Goal: Information Seeking & Learning: Check status

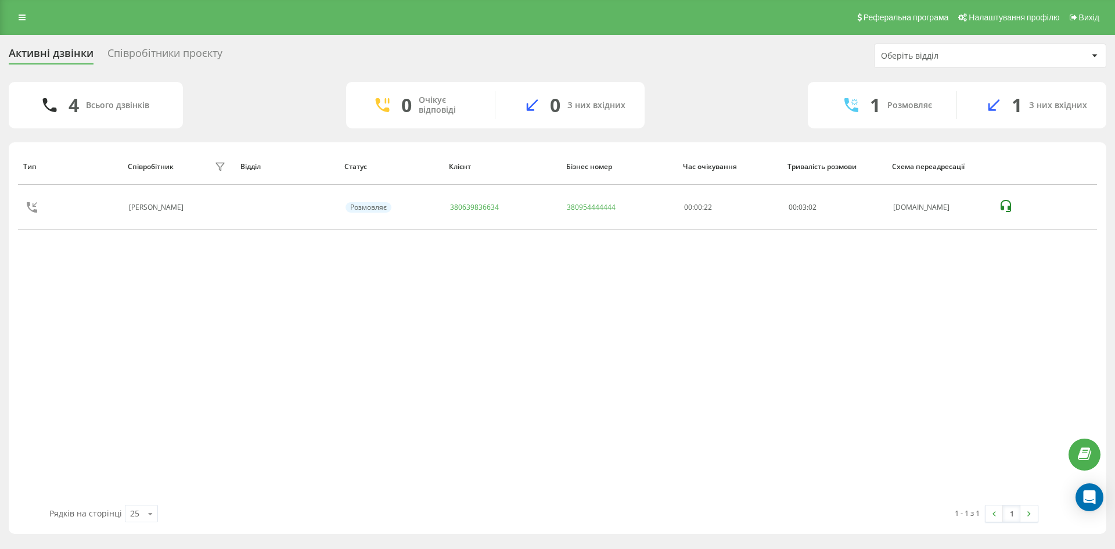
click at [1071, 74] on div "Активні дзвінки Співробітники проєкту Оберіть відділ 4 Всього дзвінків 0 Очікує…" at bounding box center [557, 289] width 1097 height 490
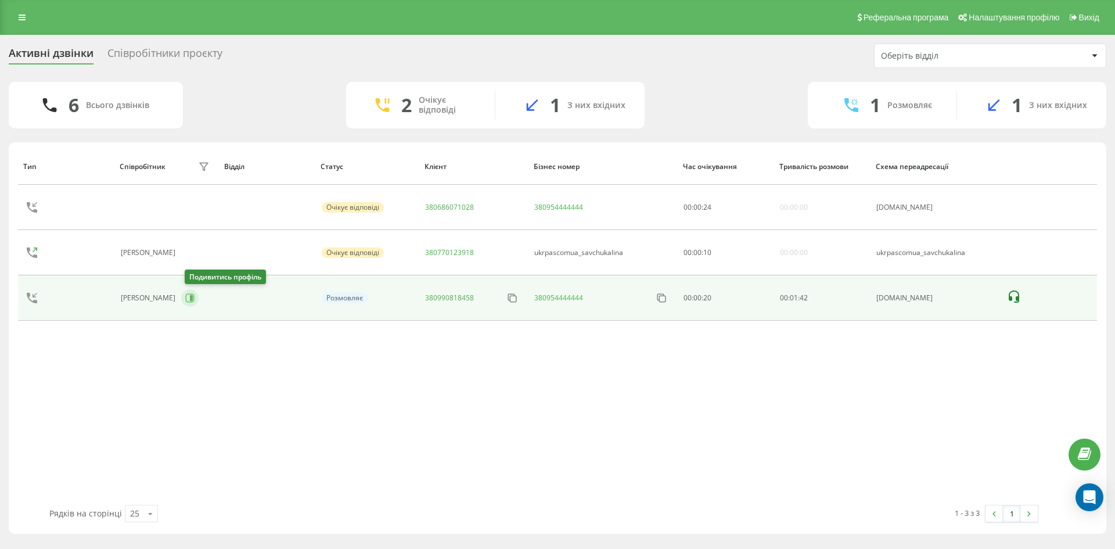
click at [195, 300] on icon at bounding box center [189, 297] width 9 height 9
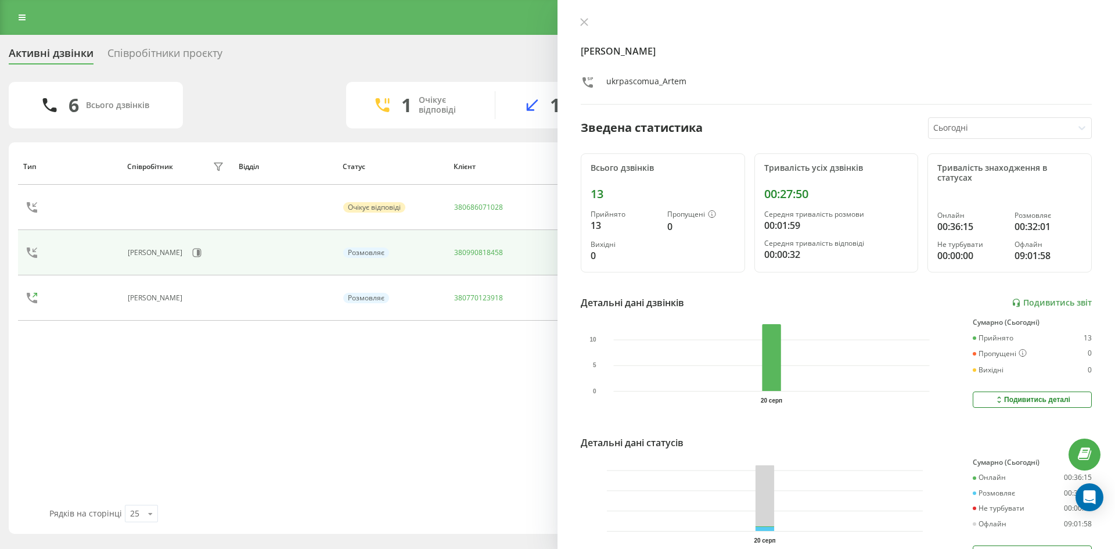
click at [326, 69] on div "Активні дзвінки Співробітники проєкту Оберіть відділ 6 Всього дзвінків 1 Очікує…" at bounding box center [557, 289] width 1097 height 490
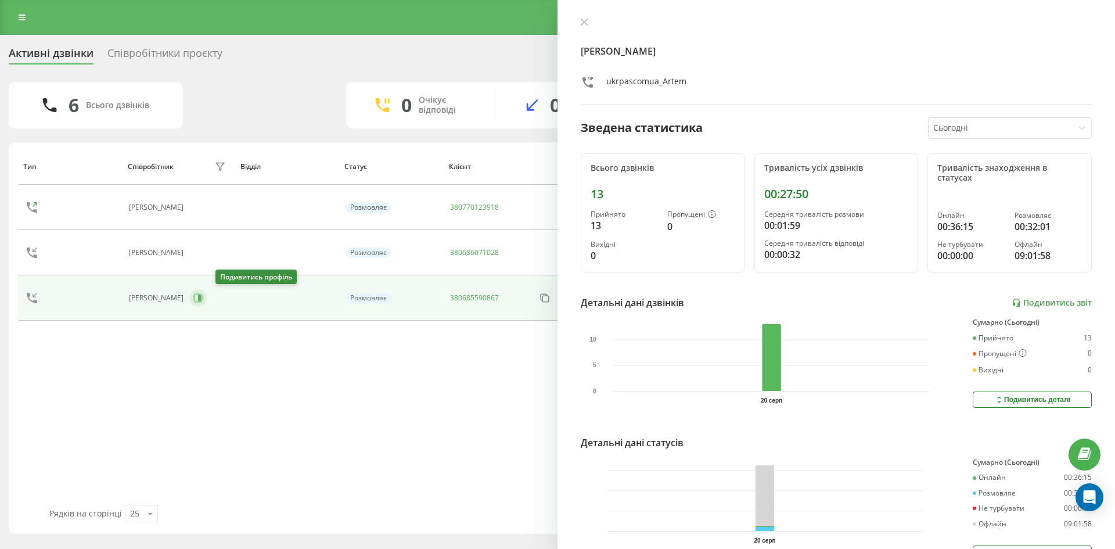
click at [203, 297] on icon at bounding box center [197, 297] width 9 height 9
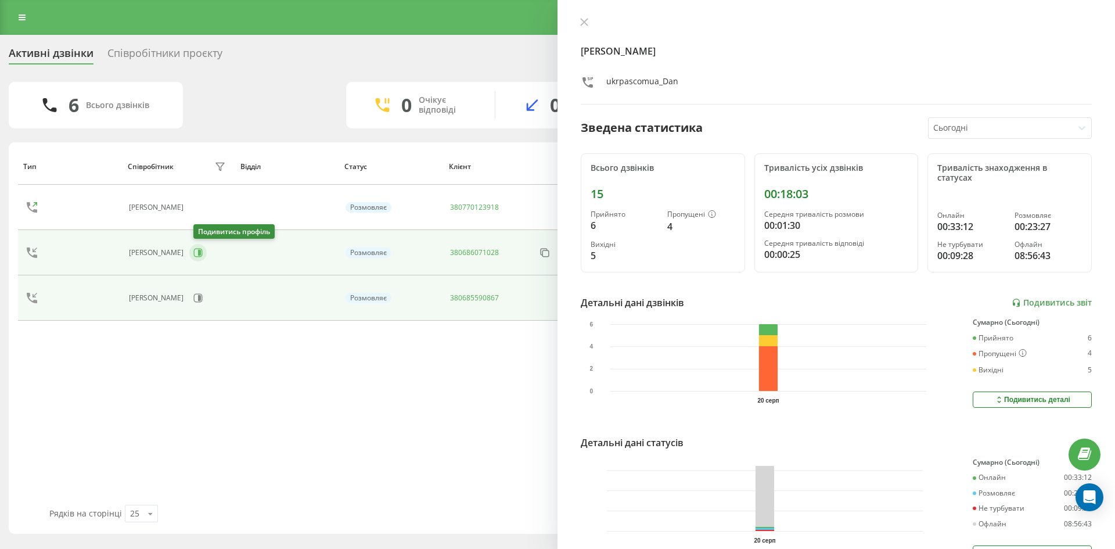
click at [201, 250] on icon at bounding box center [199, 253] width 3 height 6
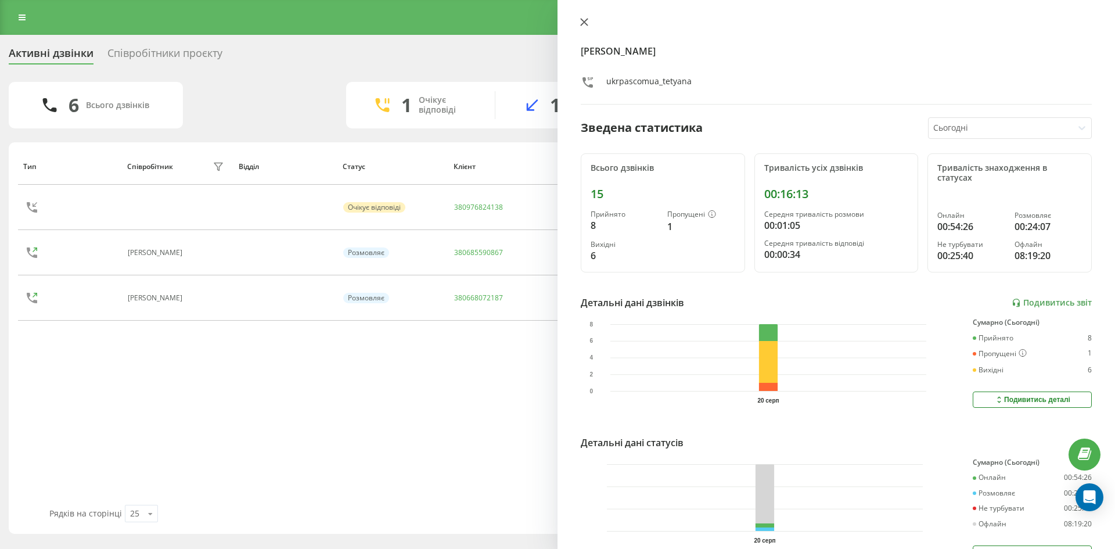
click at [585, 17] on button at bounding box center [584, 22] width 15 height 11
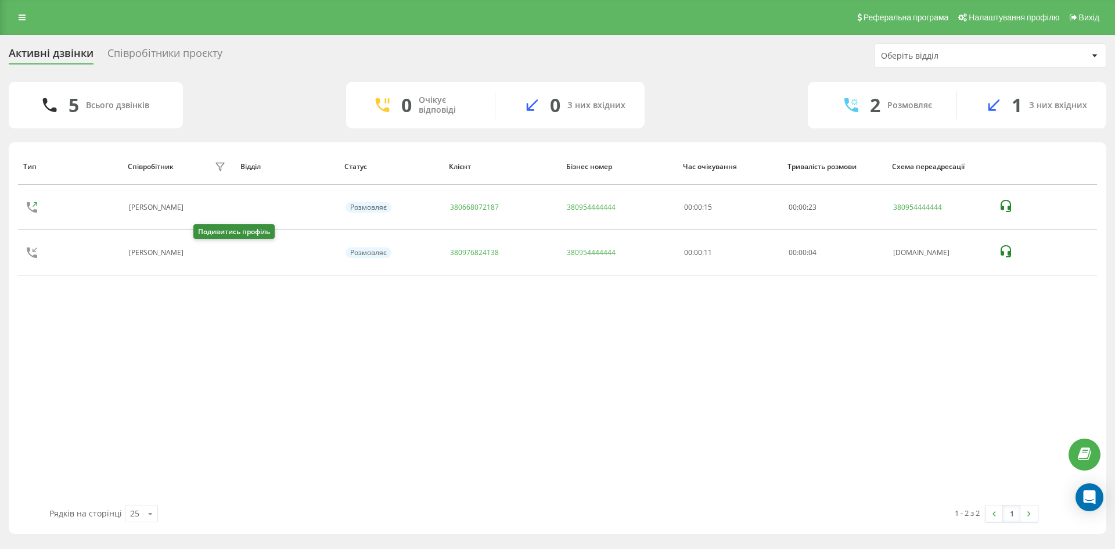
click at [199, 252] on icon at bounding box center [197, 253] width 3 height 6
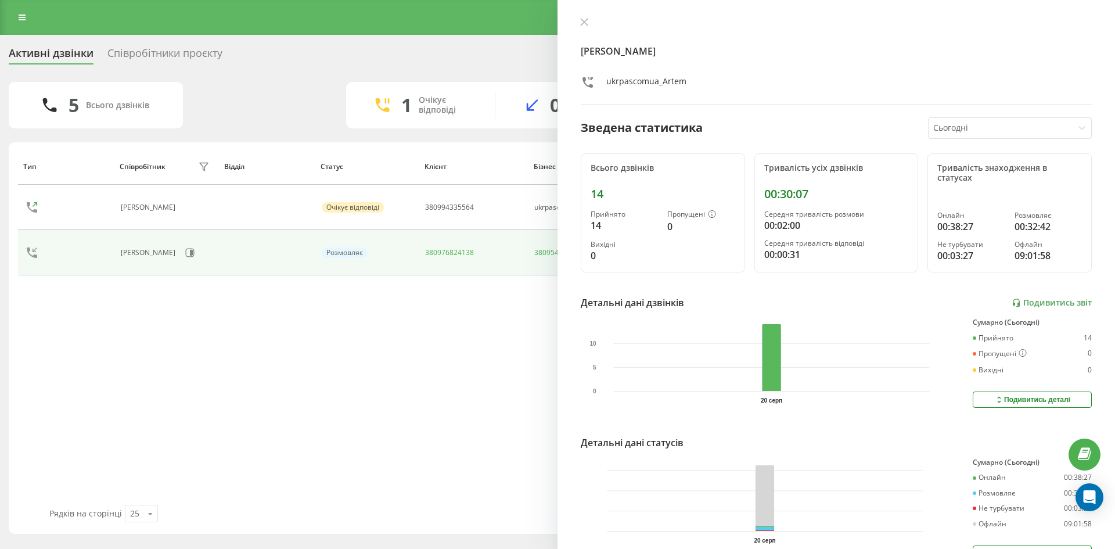
drag, startPoint x: 275, startPoint y: 76, endPoint x: 294, endPoint y: 54, distance: 29.6
click at [273, 75] on div "Активні дзвінки Співробітники проєкту Оберіть відділ 5 Всього дзвінків 1 Очікує…" at bounding box center [557, 289] width 1097 height 490
click at [582, 21] on icon at bounding box center [584, 22] width 8 height 8
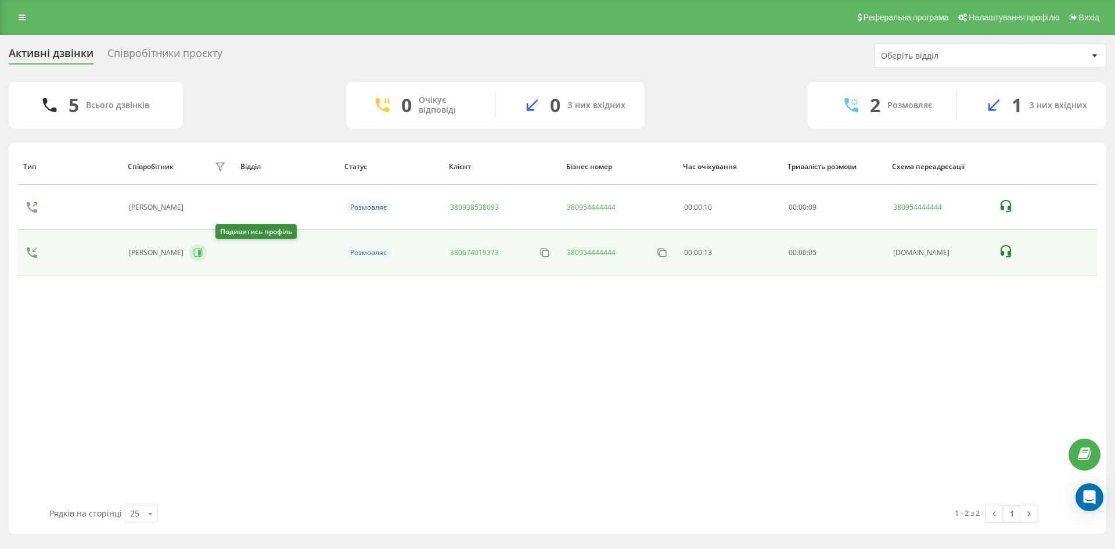
click at [201, 252] on icon at bounding box center [199, 253] width 3 height 6
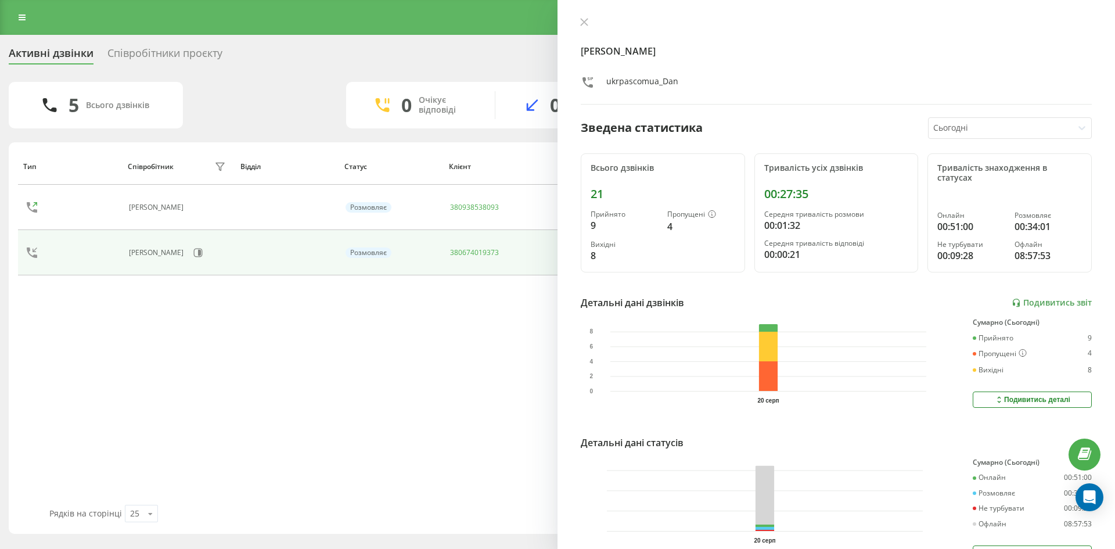
click at [323, 70] on div "Активні дзвінки Співробітники проєкту Оберіть відділ 5 Всього дзвінків 0 Очікує…" at bounding box center [557, 289] width 1097 height 490
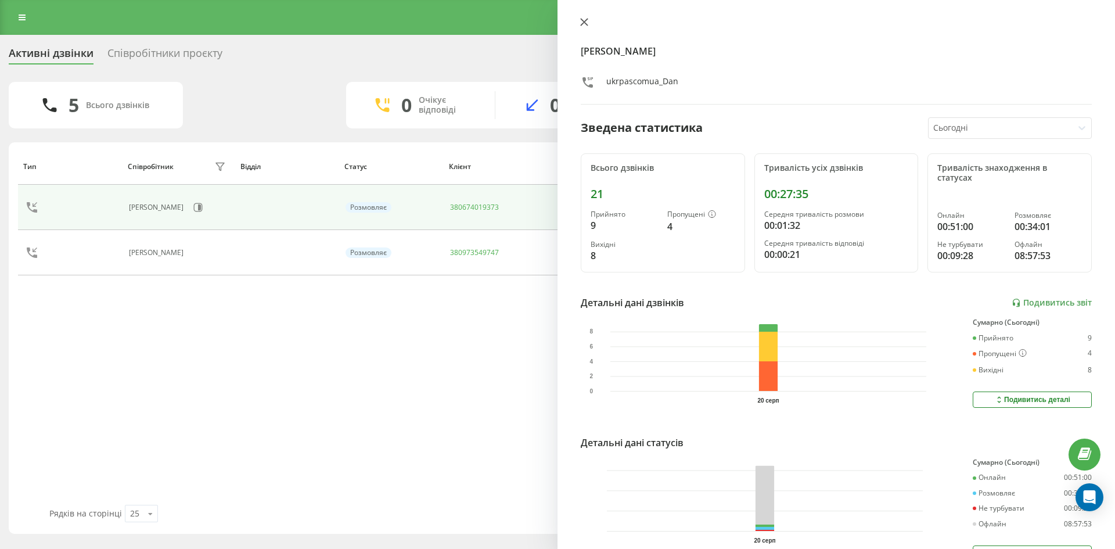
click at [583, 21] on icon at bounding box center [584, 22] width 7 height 7
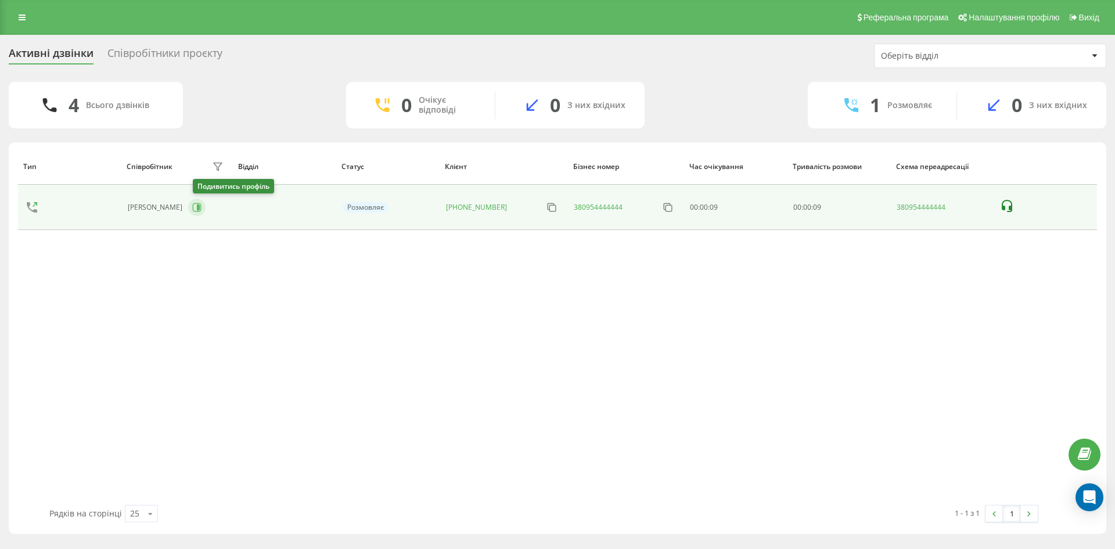
click at [197, 206] on icon at bounding box center [196, 207] width 9 height 9
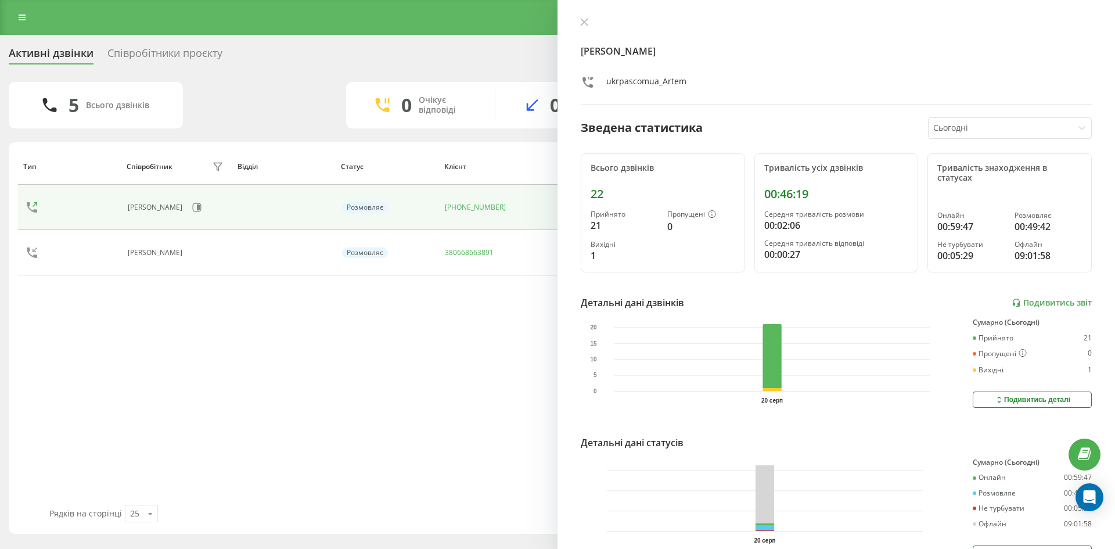
click at [585, 14] on div "Шевченко Артем ukrpascomua_Artem Зведена статистика Сьогодні Всього дзвінків 22…" at bounding box center [835, 274] width 557 height 549
click at [584, 26] on button at bounding box center [584, 22] width 15 height 11
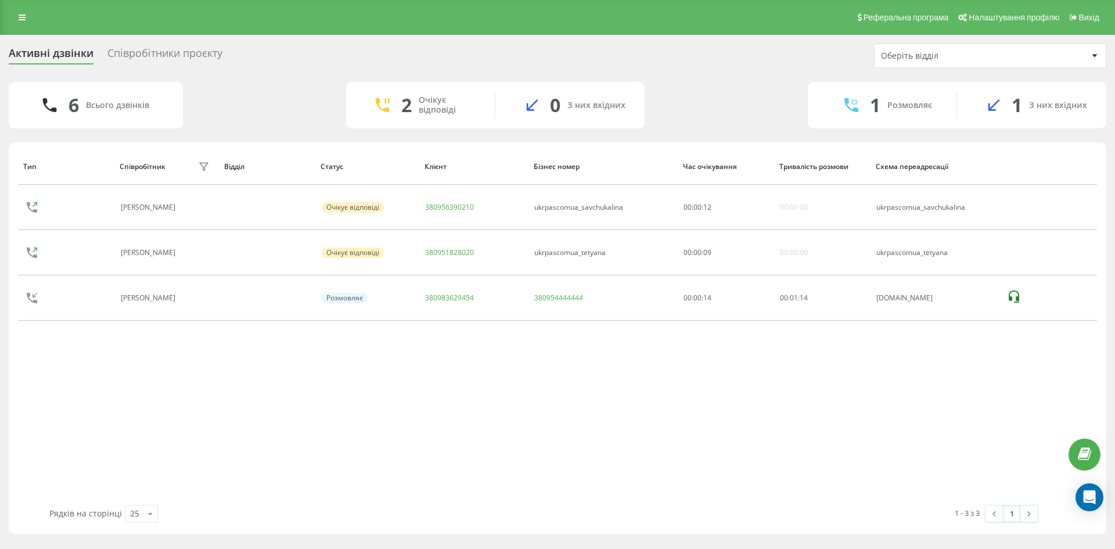
click at [2, 8] on div "Реферальна програма Налаштування профілю Вихід" at bounding box center [557, 17] width 1115 height 35
click at [13, 18] on link at bounding box center [22, 17] width 21 height 16
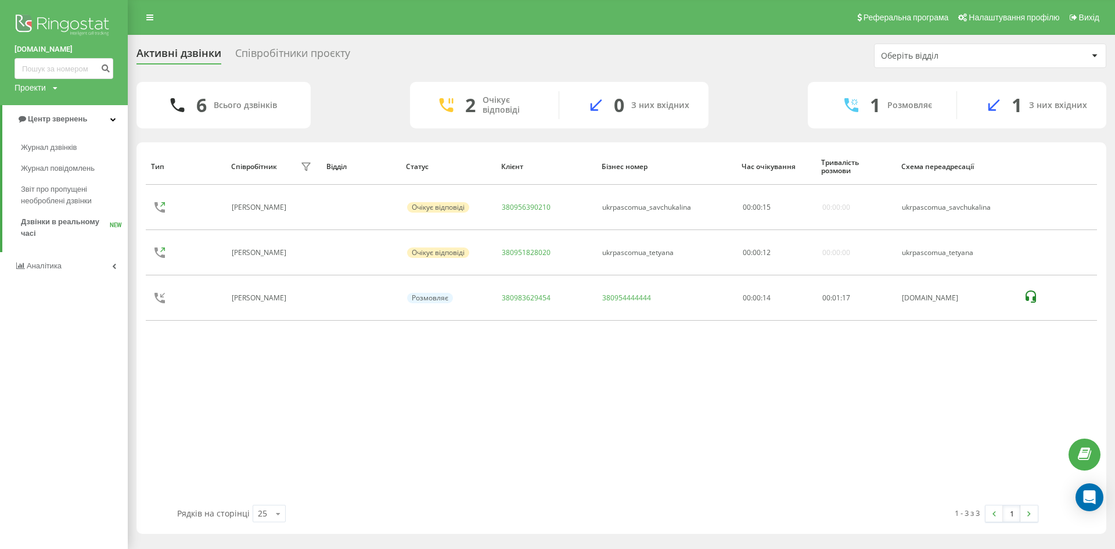
click at [53, 86] on icon at bounding box center [55, 88] width 5 height 7
click at [112, 91] on div "ukrpas.com.ua Проекти ukrpas.com.ua" at bounding box center [64, 52] width 128 height 105
click at [112, 269] on icon at bounding box center [114, 266] width 4 height 6
click at [81, 182] on span "Співробітники у реальному часі" at bounding box center [65, 181] width 88 height 23
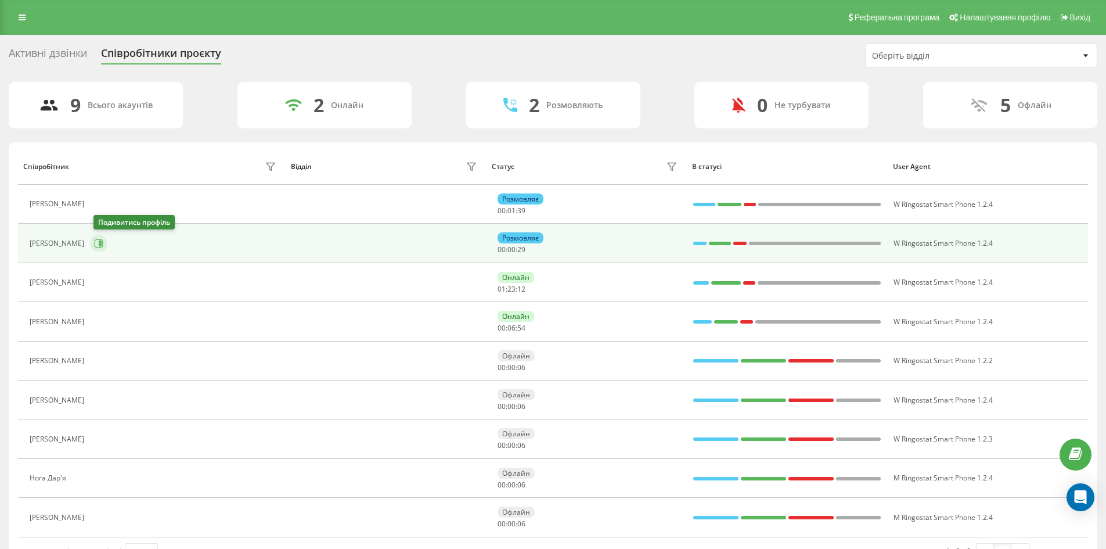
click at [106, 238] on button at bounding box center [98, 243] width 17 height 17
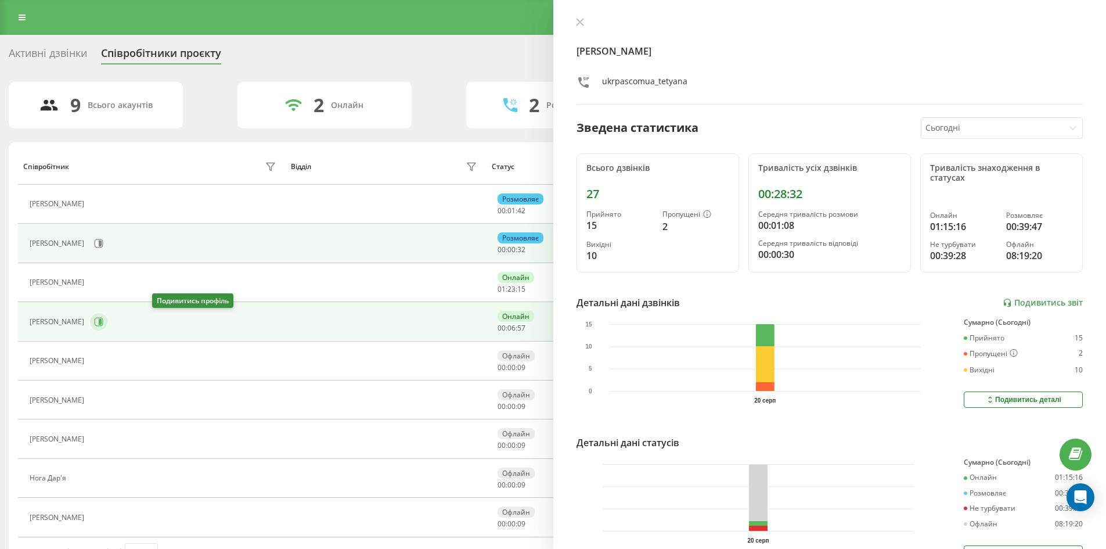
click at [102, 321] on icon at bounding box center [100, 322] width 3 height 6
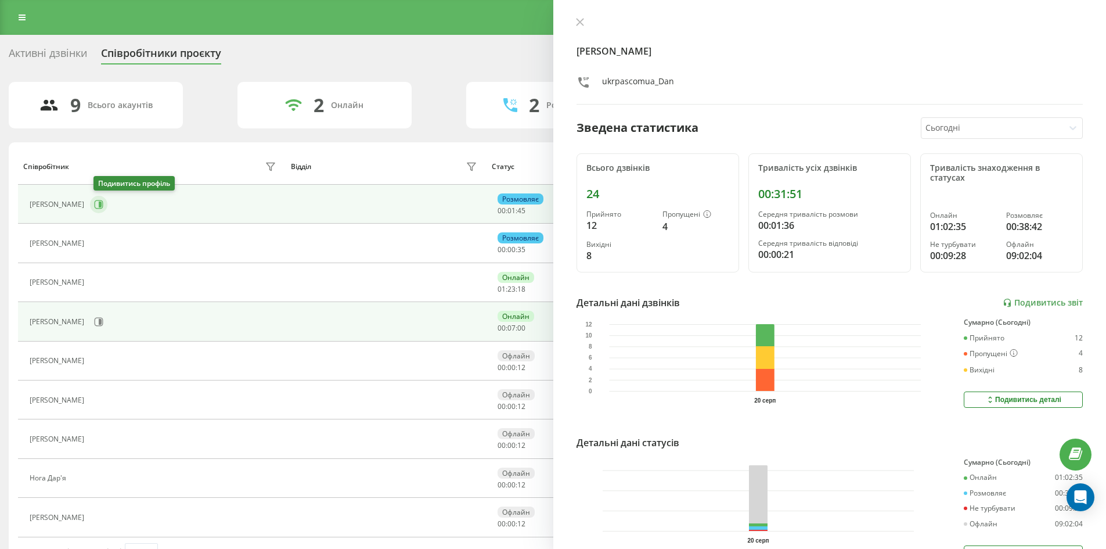
click at [100, 206] on icon at bounding box center [98, 204] width 9 height 9
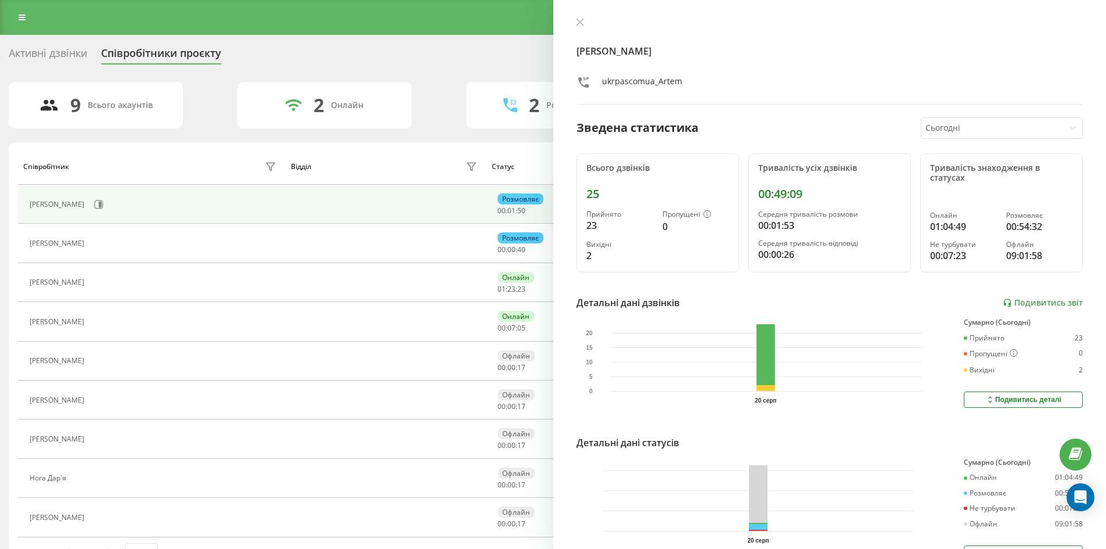
click at [42, 48] on div "Активні дзвінки" at bounding box center [48, 56] width 78 height 18
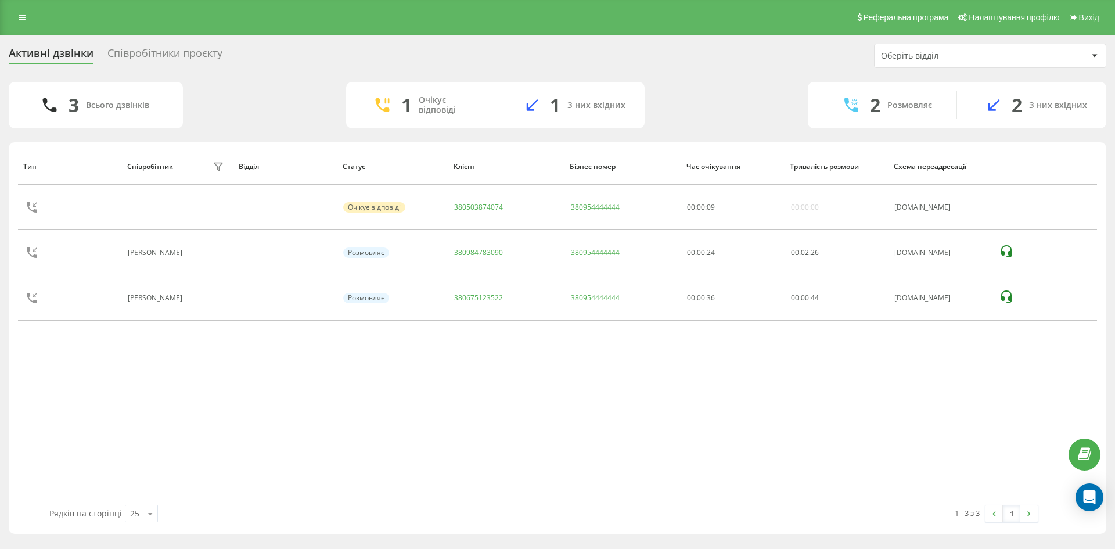
drag, startPoint x: 466, startPoint y: 62, endPoint x: 454, endPoint y: 61, distance: 11.6
click at [458, 62] on div "Активні дзвінки Співробітники проєкту Оберіть відділ" at bounding box center [557, 56] width 1097 height 24
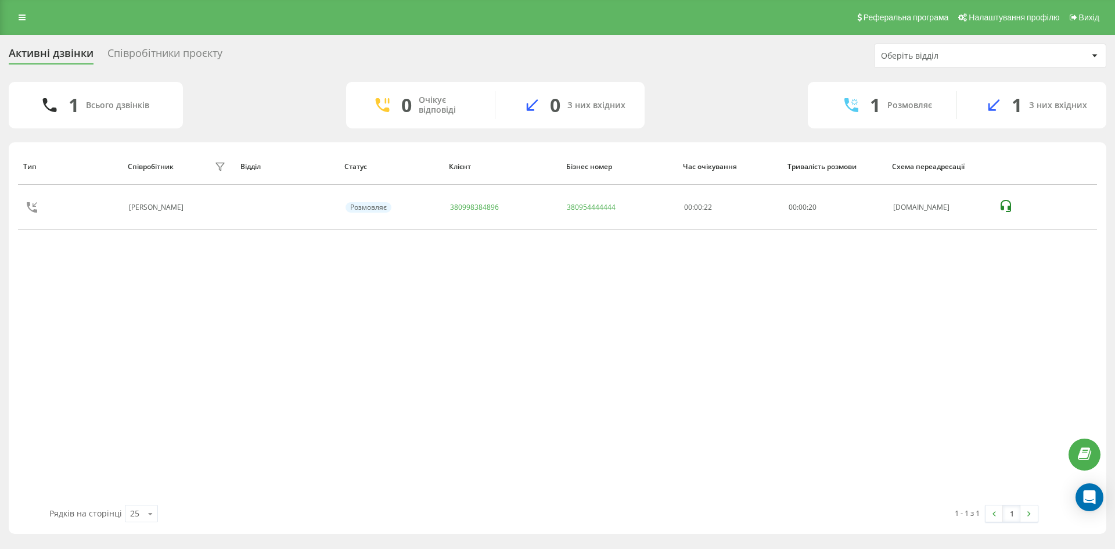
click at [186, 51] on div "Співробітники проєкту" at bounding box center [164, 56] width 115 height 18
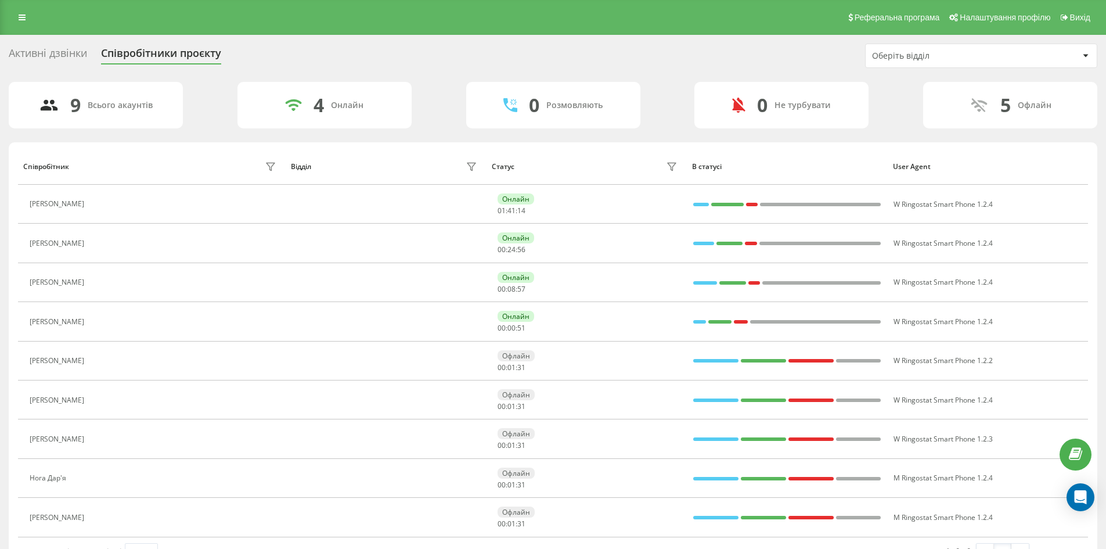
click at [60, 55] on div "Активні дзвінки" at bounding box center [48, 56] width 78 height 18
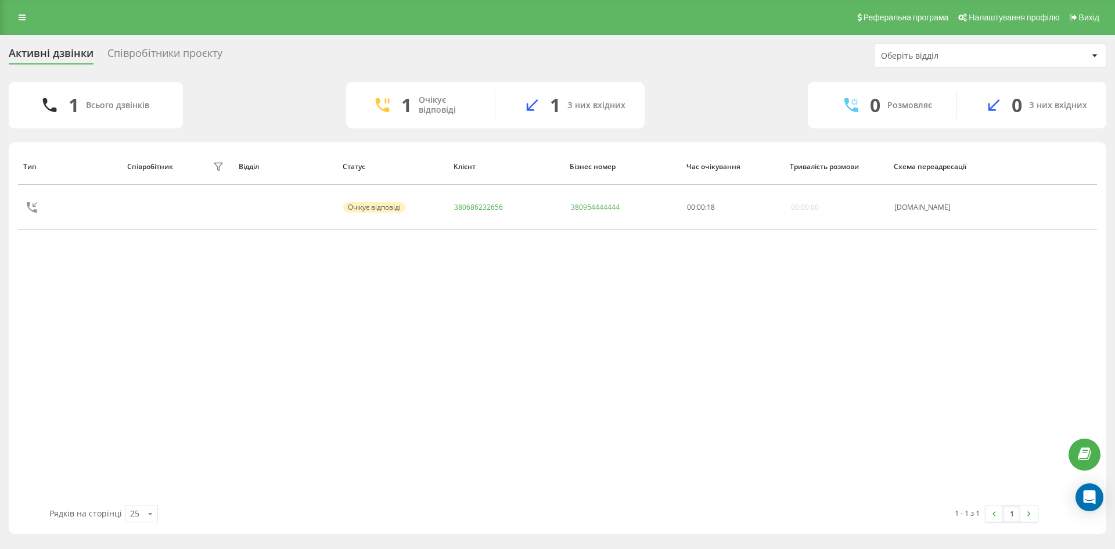
click at [162, 55] on div "Співробітники проєкту" at bounding box center [164, 56] width 115 height 18
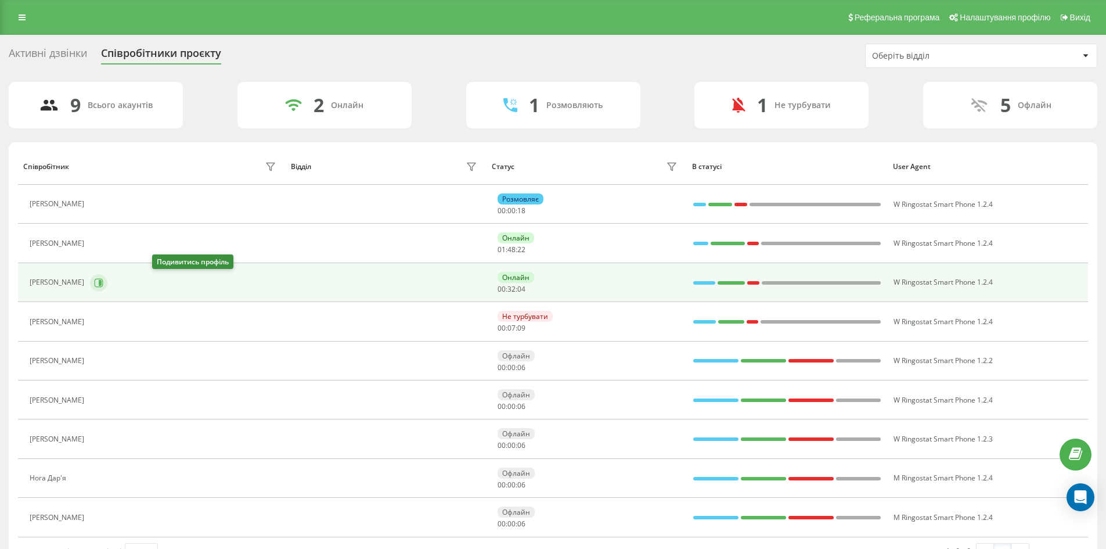
click at [103, 278] on icon at bounding box center [98, 282] width 9 height 9
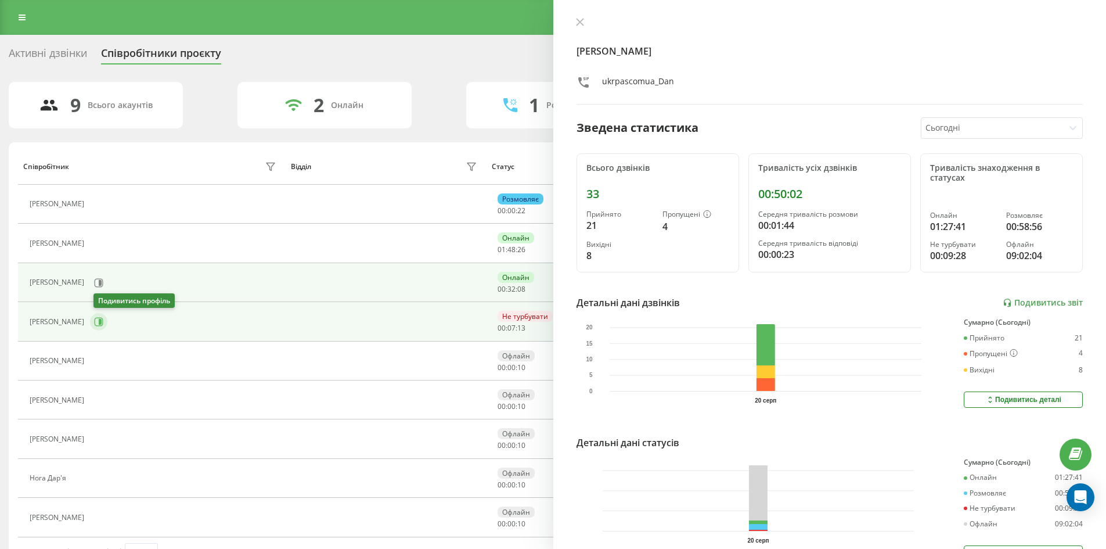
click at [106, 326] on button at bounding box center [98, 321] width 17 height 17
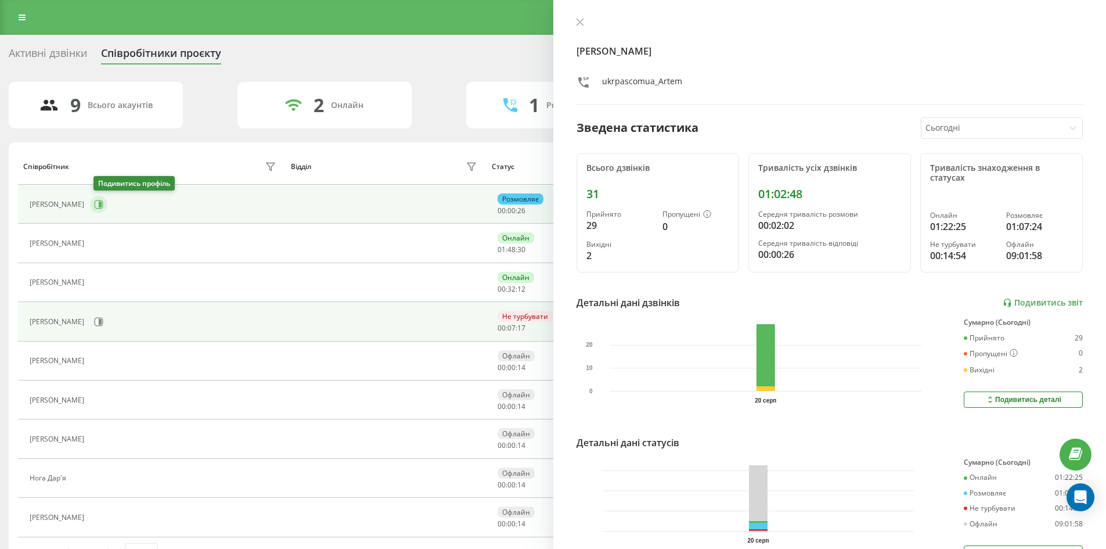
click at [103, 203] on icon at bounding box center [98, 204] width 9 height 9
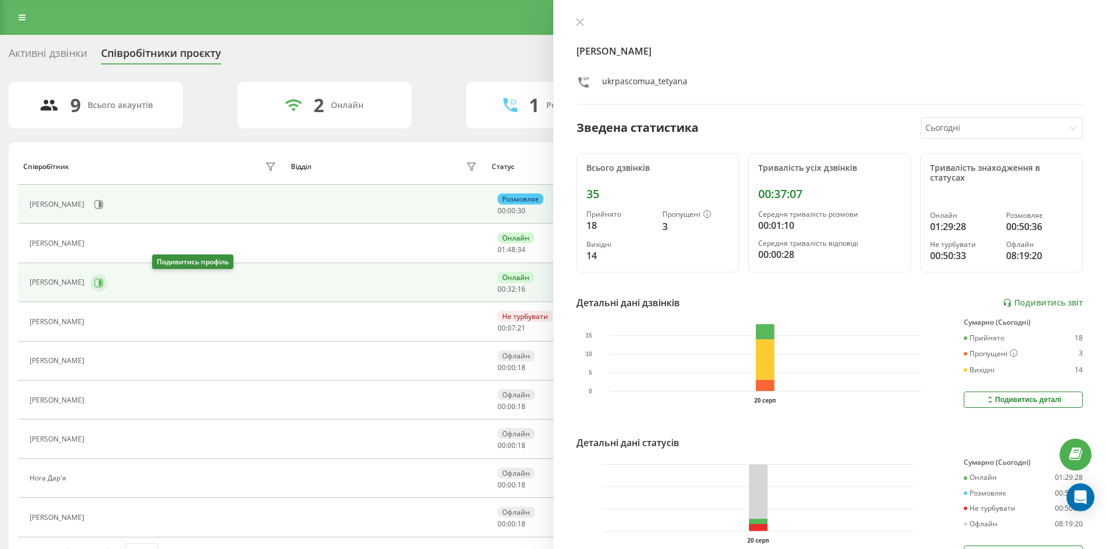
click at [103, 286] on icon at bounding box center [98, 282] width 9 height 9
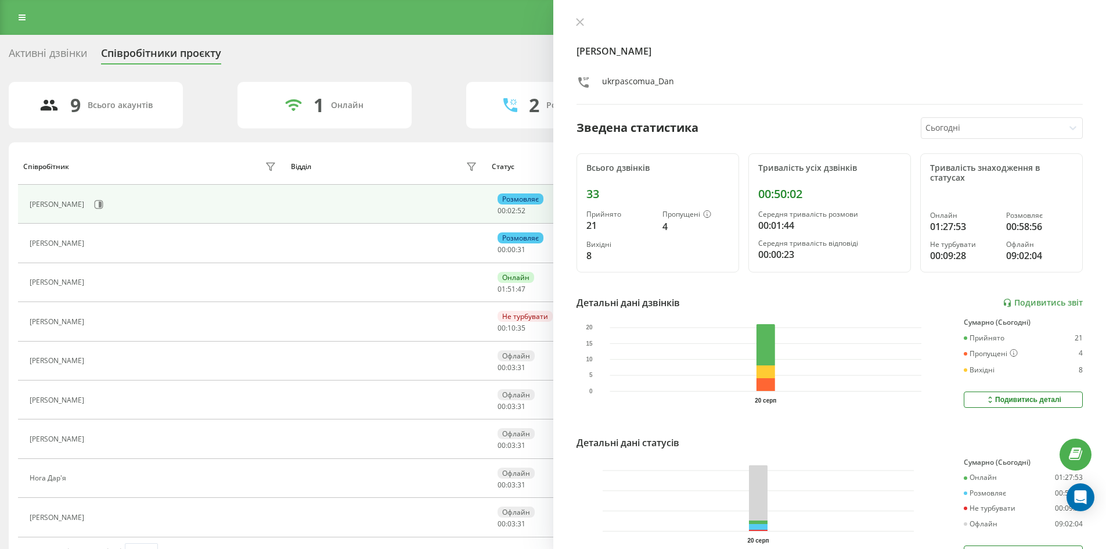
click at [579, 16] on div "Михайленко Даніїл Валентинович ukrpascomua_Dan Зведена статистика Сьогодні Всьо…" at bounding box center [829, 274] width 553 height 549
click at [584, 23] on button at bounding box center [580, 22] width 15 height 11
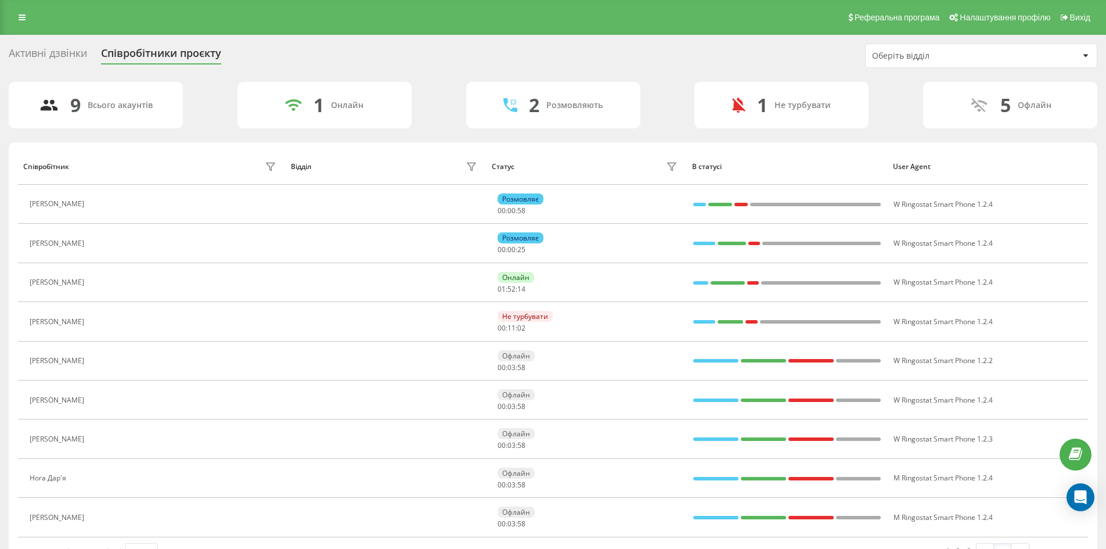
click at [70, 48] on div "Активні дзвінки" at bounding box center [48, 56] width 78 height 18
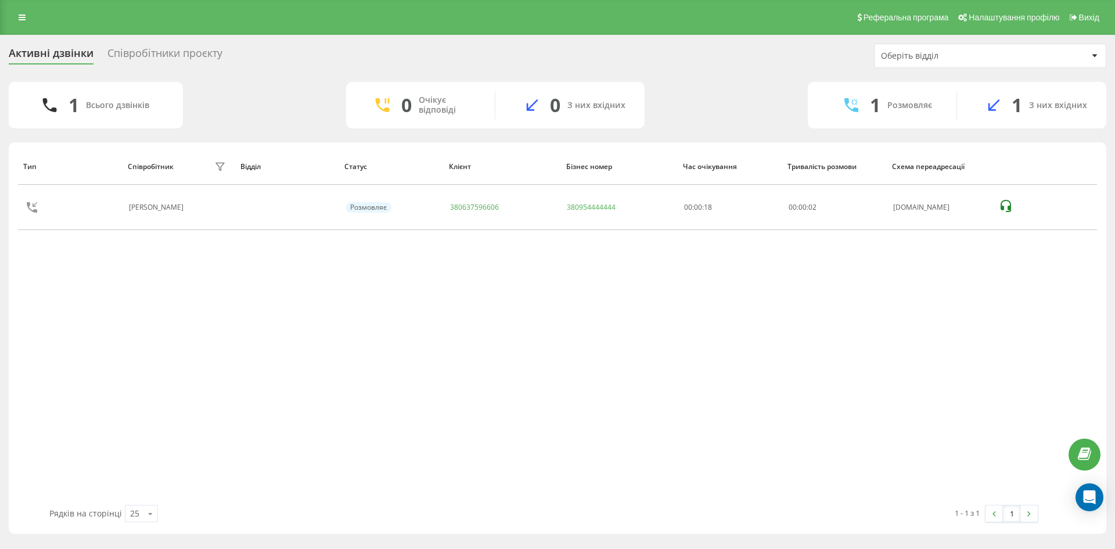
click at [696, 56] on div "Активні дзвінки Співробітники проєкту Оберіть відділ" at bounding box center [557, 56] width 1097 height 24
click at [159, 52] on div "Співробітники проєкту" at bounding box center [164, 56] width 115 height 18
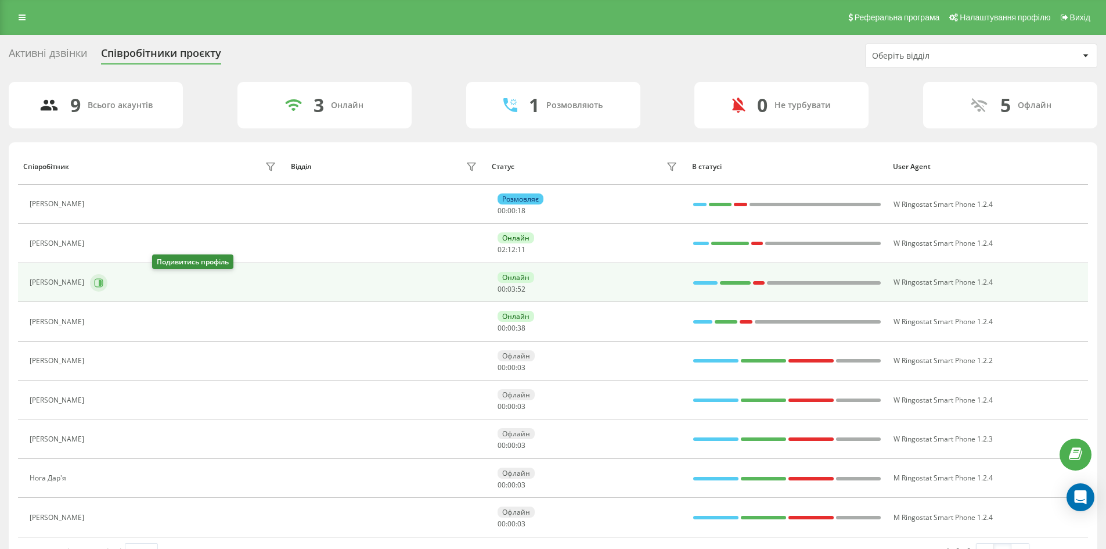
click at [103, 279] on icon at bounding box center [99, 282] width 9 height 9
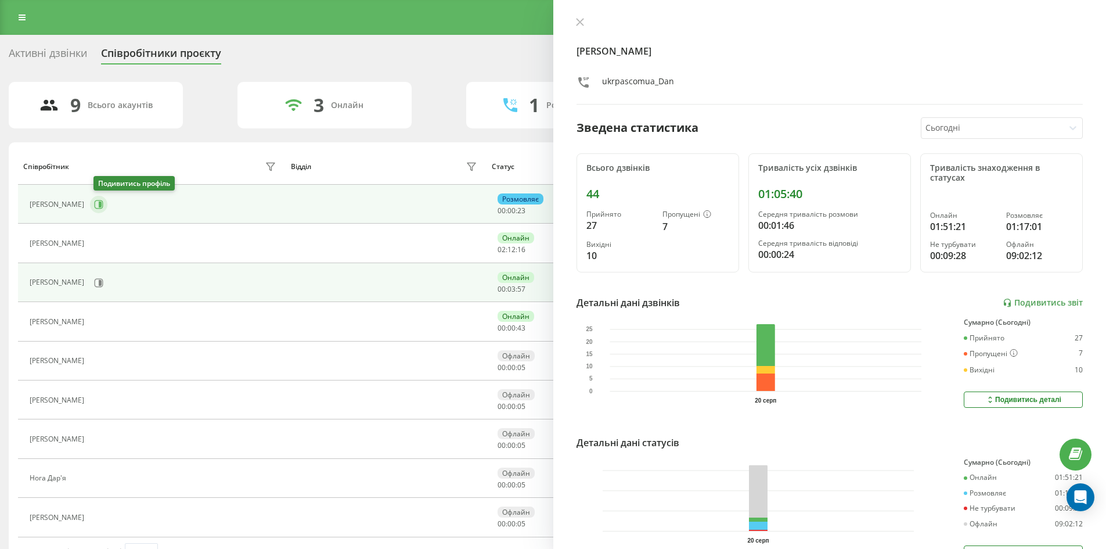
click at [98, 197] on button at bounding box center [98, 204] width 17 height 17
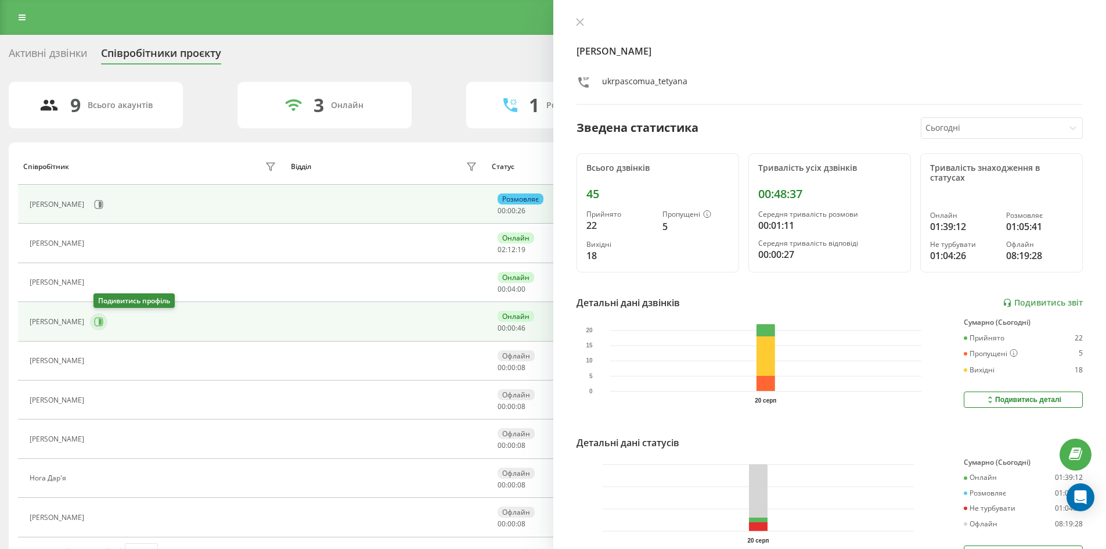
click at [102, 321] on icon at bounding box center [98, 321] width 9 height 9
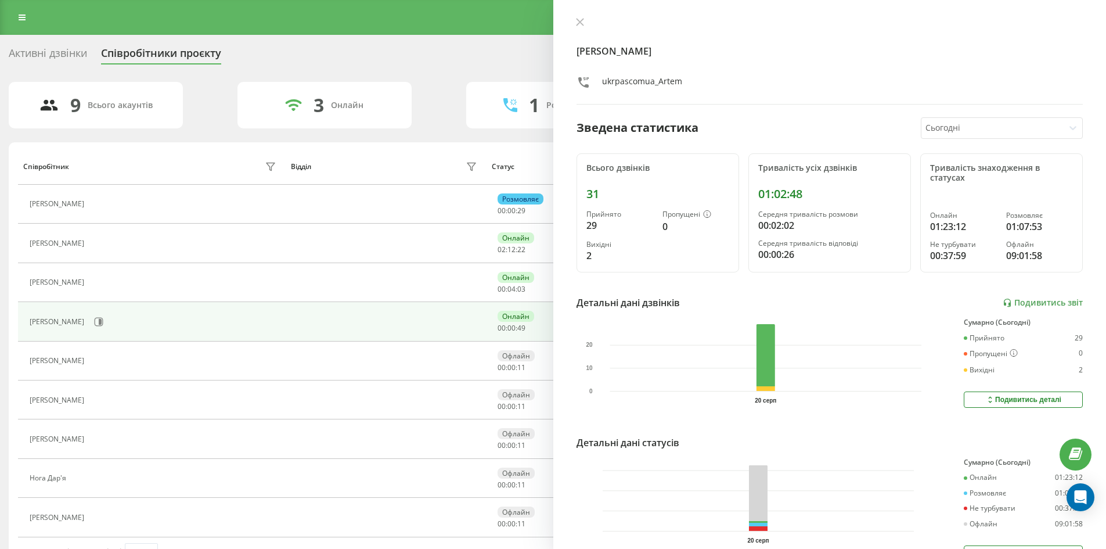
click at [45, 58] on div "Активні дзвінки" at bounding box center [48, 56] width 78 height 18
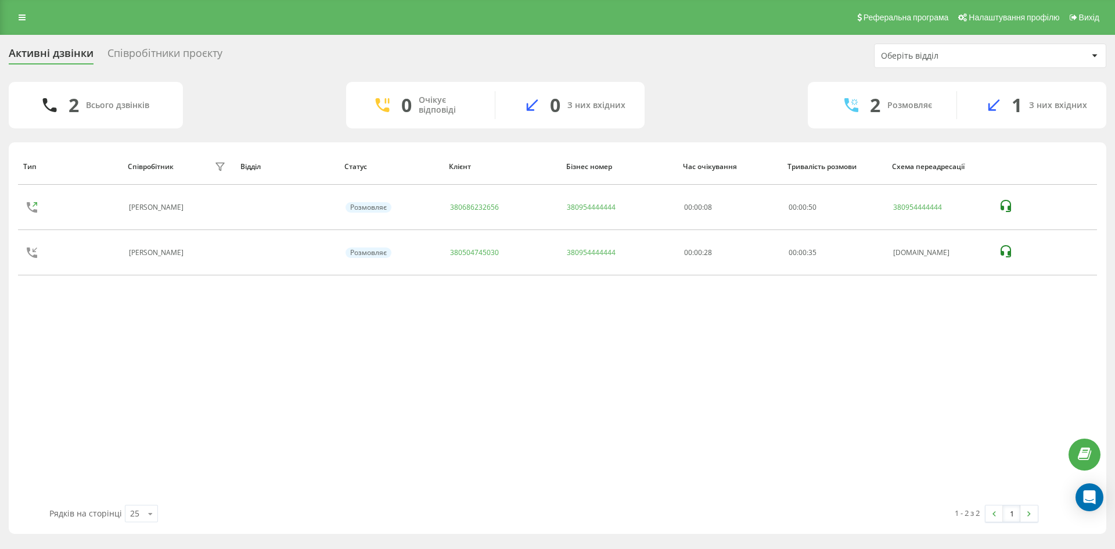
click at [443, 354] on div "Тип Співробітник фільтру Відділ Статус Клієнт Бізнес номер Час очікування Трива…" at bounding box center [557, 326] width 1079 height 357
drag, startPoint x: 27, startPoint y: 16, endPoint x: 33, endPoint y: 23, distance: 9.2
click at [27, 16] on link at bounding box center [22, 17] width 21 height 16
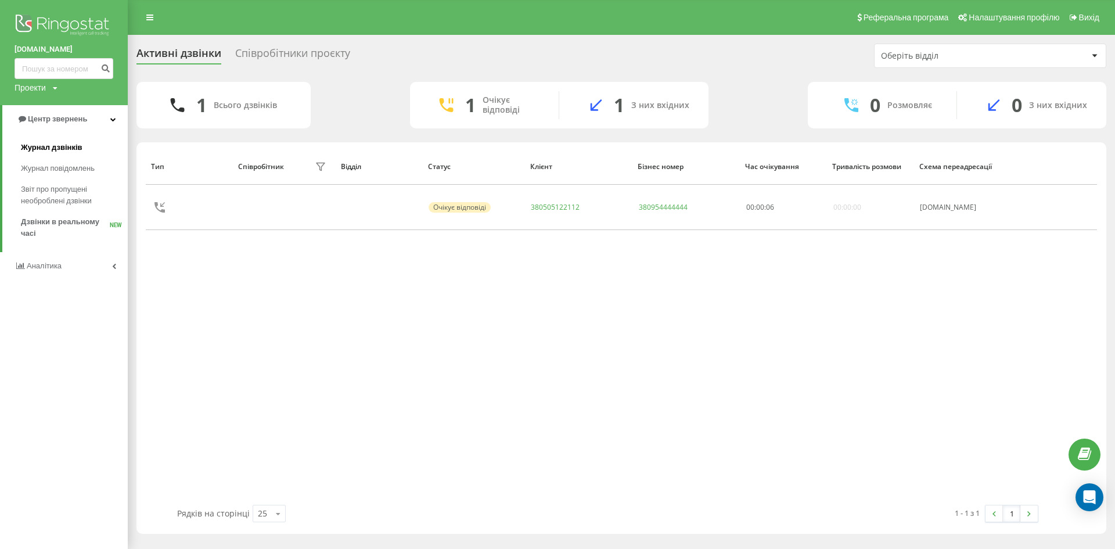
click at [80, 147] on span "Журнал дзвінків" at bounding box center [52, 148] width 62 height 12
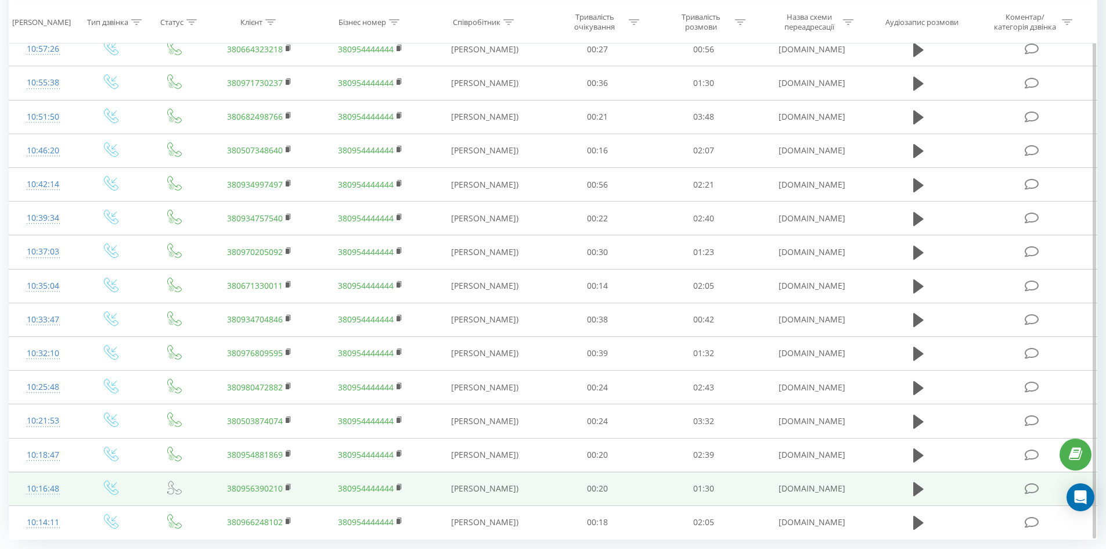
scroll to position [513, 0]
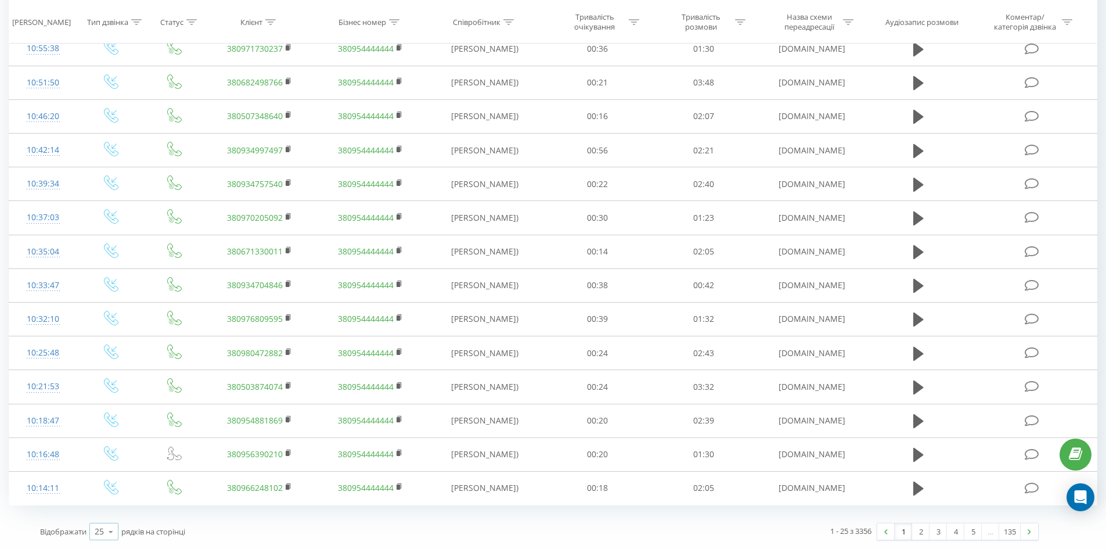
click at [110, 532] on icon at bounding box center [110, 531] width 17 height 23
click at [111, 516] on div "100" at bounding box center [104, 514] width 28 height 17
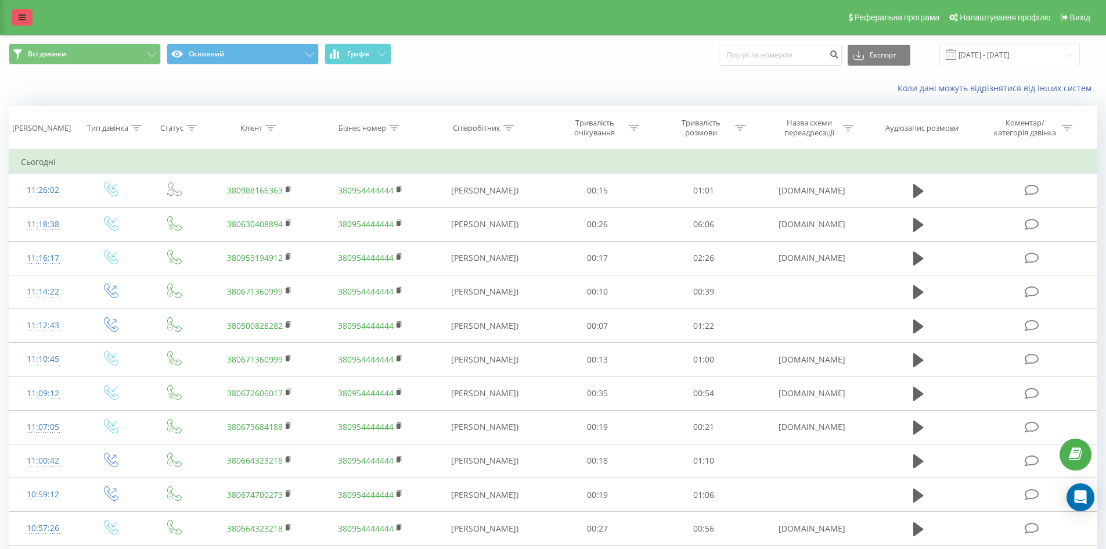
click at [18, 19] on link at bounding box center [22, 17] width 21 height 16
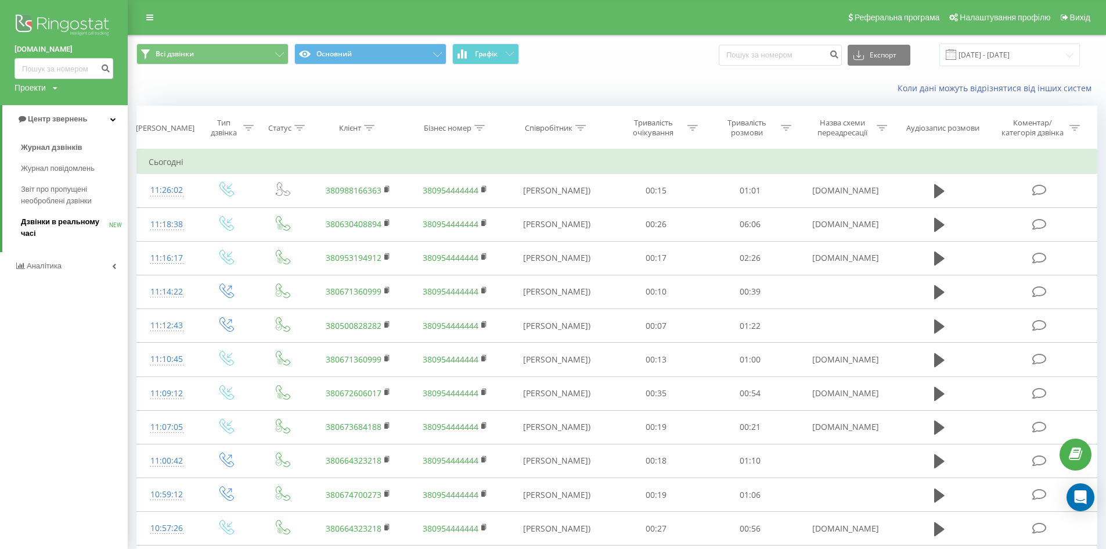
click at [91, 222] on span "Дзвінки в реальному часі" at bounding box center [65, 227] width 88 height 23
